Goal: Navigation & Orientation: Find specific page/section

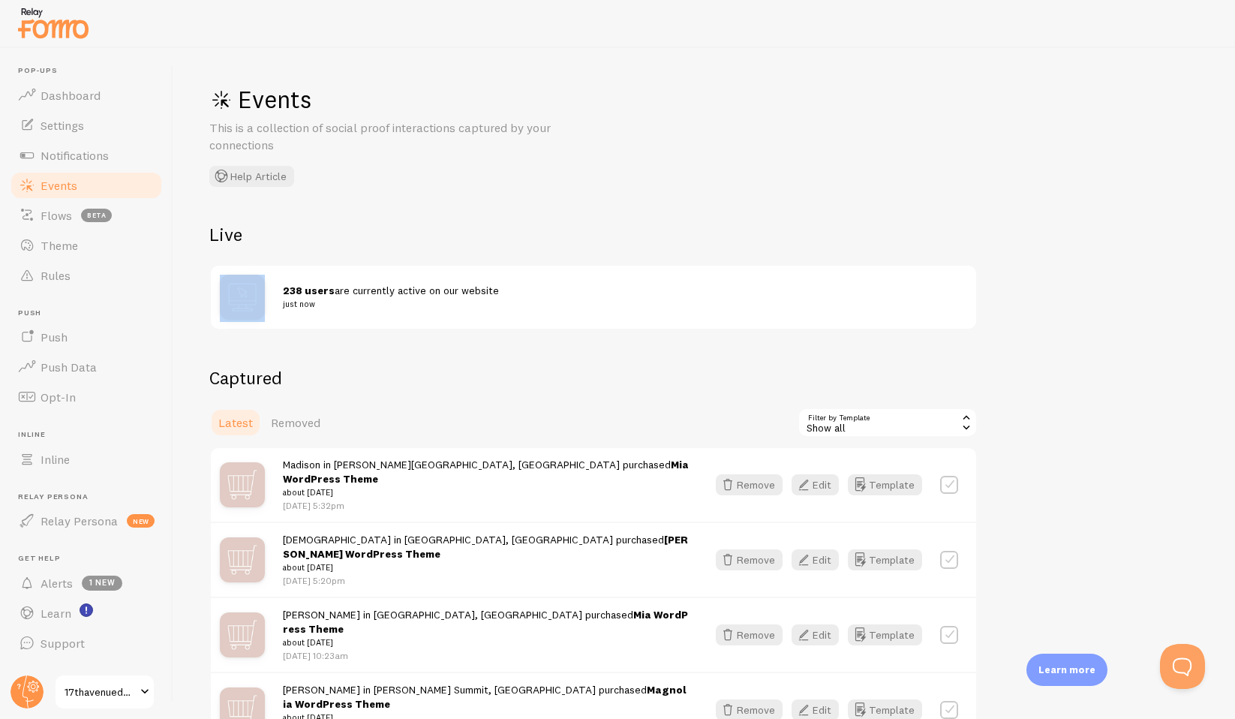
drag, startPoint x: 1097, startPoint y: 260, endPoint x: 1051, endPoint y: 233, distance: 52.8
click at [1051, 233] on div "Events This is a collection of social proof interactions captured by your conne…" at bounding box center [704, 383] width 1062 height 671
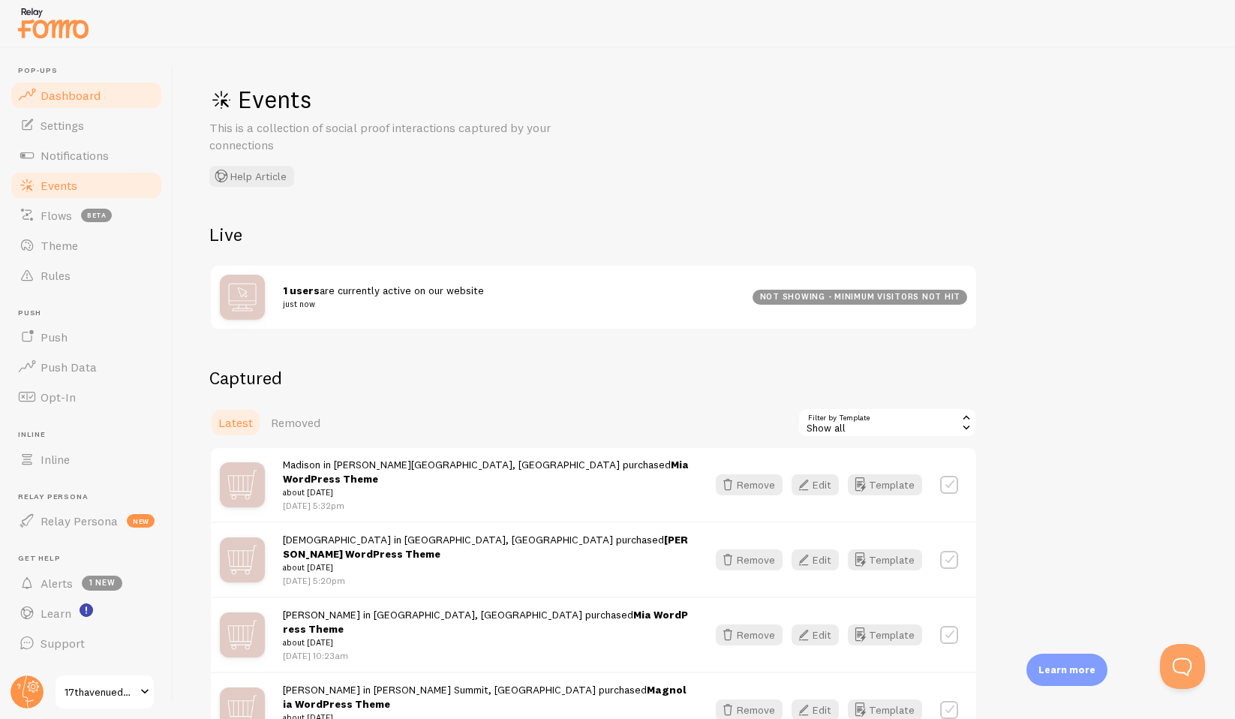
click at [81, 104] on link "Dashboard" at bounding box center [86, 95] width 155 height 30
